Goal: Information Seeking & Learning: Learn about a topic

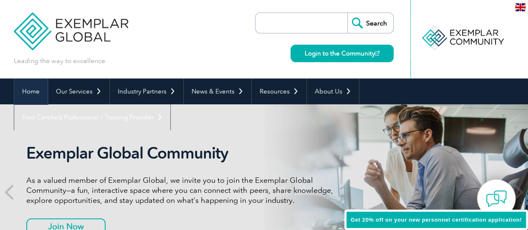
click at [25, 88] on link "Home" at bounding box center [30, 91] width 33 height 26
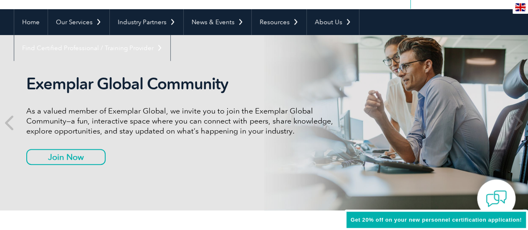
scroll to position [278, 0]
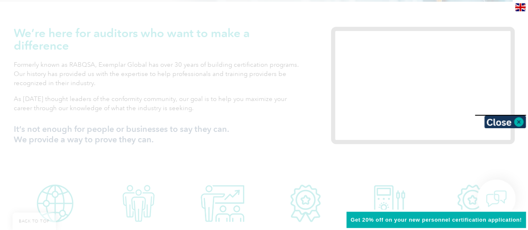
click at [116, 101] on div at bounding box center [264, 115] width 528 height 230
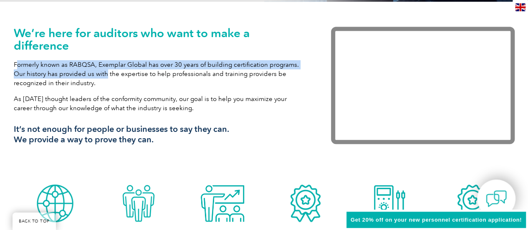
drag, startPoint x: 16, startPoint y: 63, endPoint x: 105, endPoint y: 76, distance: 90.2
click at [104, 76] on p "Formerly known as RABQSA, Exemplar Global has over 30 years of building certifi…" at bounding box center [160, 74] width 292 height 28
drag, startPoint x: 84, startPoint y: 78, endPoint x: 58, endPoint y: 73, distance: 26.7
click at [84, 78] on p "Formerly known as RABQSA, Exemplar Global has over 30 years of building certifi…" at bounding box center [160, 74] width 292 height 28
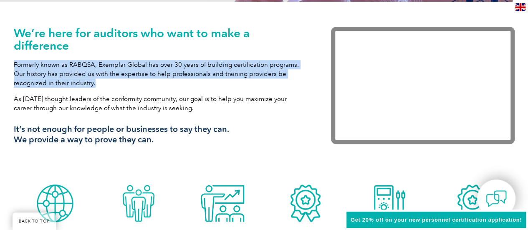
drag, startPoint x: 14, startPoint y: 64, endPoint x: 120, endPoint y: 82, distance: 107.4
click at [120, 82] on p "Formerly known as RABQSA, Exemplar Global has over 30 years of building certifi…" at bounding box center [160, 74] width 292 height 28
copy p "Formerly known as RABQSA, Exemplar Global has over 30 years of building certifi…"
